Goal: Information Seeking & Learning: Learn about a topic

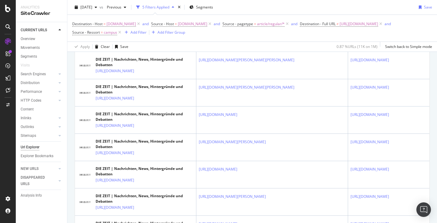
scroll to position [377, 0]
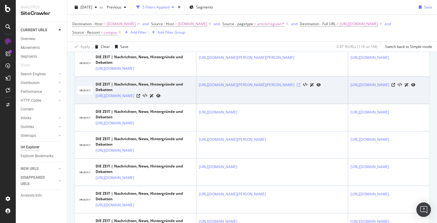
click at [297, 87] on icon at bounding box center [299, 85] width 4 height 4
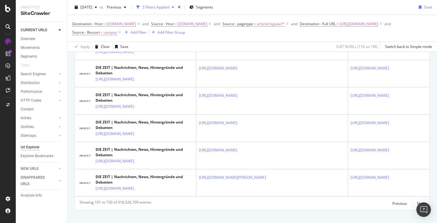
scroll to position [1388, 0]
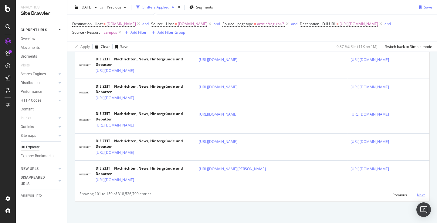
click at [421, 195] on div "Next" at bounding box center [421, 195] width 8 height 5
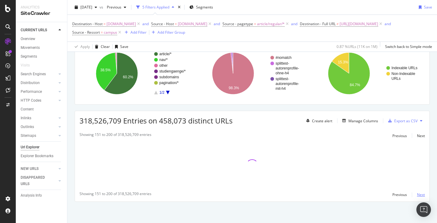
scroll to position [49, 0]
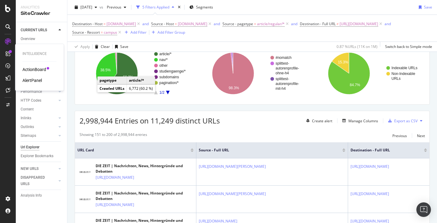
click at [33, 70] on div "ActionBoard" at bounding box center [34, 70] width 24 height 6
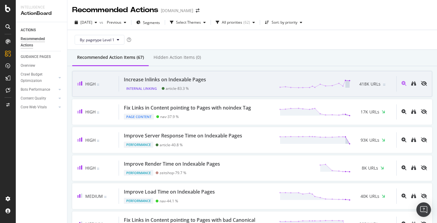
click at [357, 88] on div "418K URLs" at bounding box center [371, 84] width 41 height 9
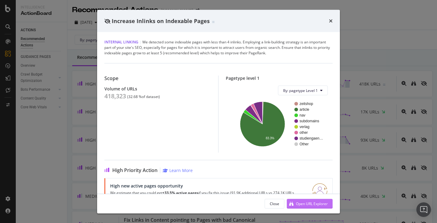
click at [329, 208] on button "Open URL Explorer" at bounding box center [310, 204] width 46 height 10
click at [332, 22] on icon "times" at bounding box center [331, 21] width 4 height 5
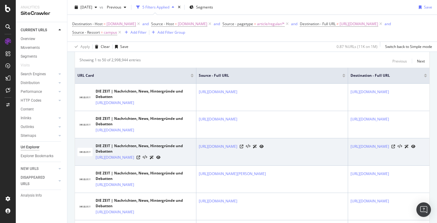
scroll to position [0, 51]
click at [237, 146] on link "https://www.zeit.de/campus/2019/04/masterbewerbung-motivationsschreiben-einstie…" at bounding box center [218, 147] width 39 height 6
click at [244, 148] on icon at bounding box center [242, 147] width 4 height 4
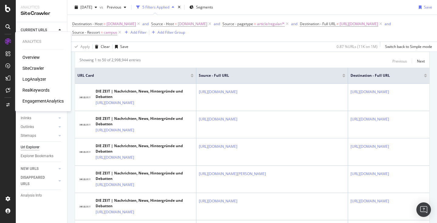
click at [6, 42] on icon at bounding box center [8, 42] width 6 height 6
